Goal: Transaction & Acquisition: Purchase product/service

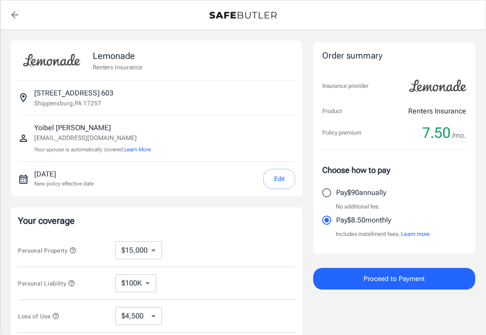
select select "15000"
select select "500"
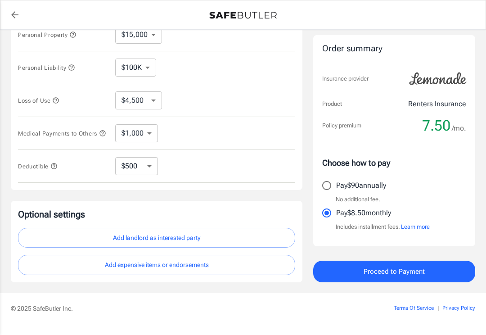
scroll to position [239, 0]
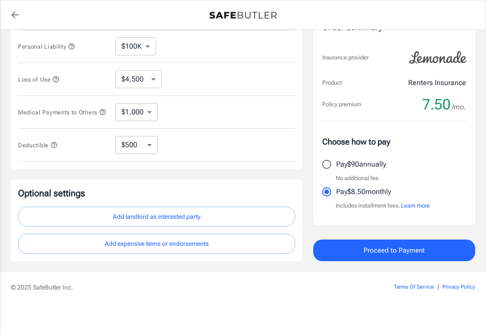
click at [326, 172] on input "Pay $90 annually" at bounding box center [326, 164] width 19 height 19
radio input "true"
click at [419, 260] on button "Proceed to Payment" at bounding box center [394, 250] width 162 height 22
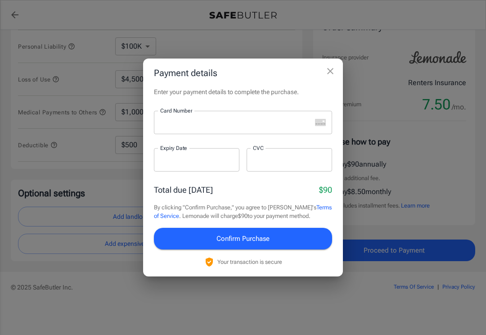
click at [332, 68] on icon "close" at bounding box center [330, 71] width 11 height 11
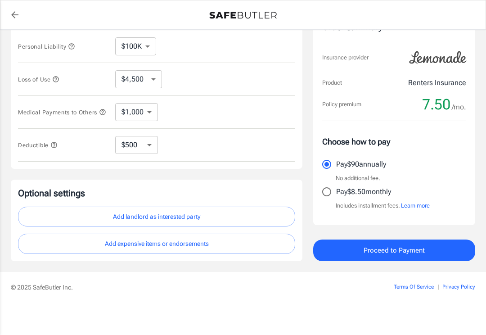
click at [413, 246] on span "Proceed to Payment" at bounding box center [393, 250] width 61 height 12
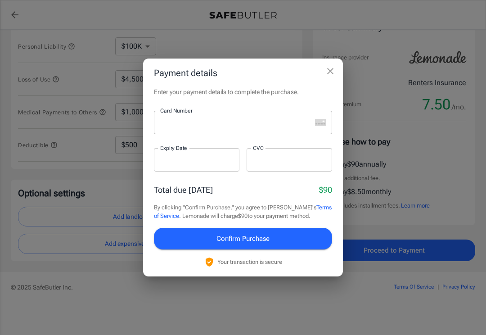
click at [327, 79] on button "close" at bounding box center [330, 71] width 18 height 18
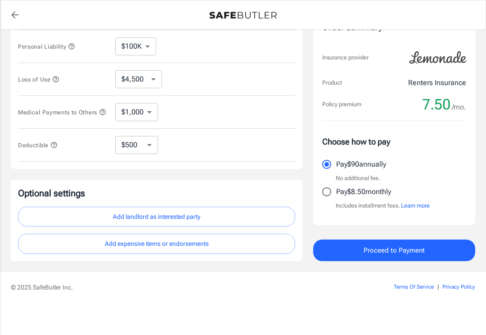
click at [403, 253] on span "Proceed to Payment" at bounding box center [393, 250] width 61 height 12
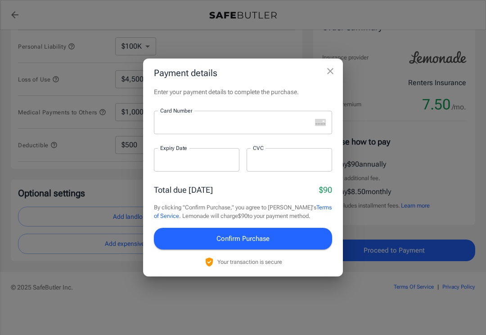
click at [255, 112] on div at bounding box center [232, 122] width 157 height 23
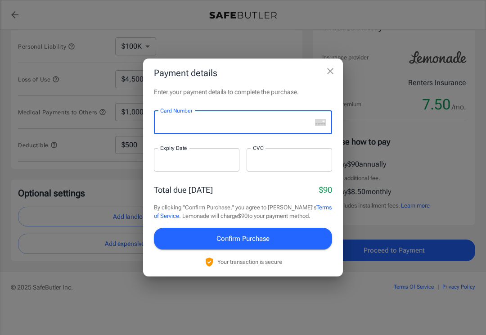
click at [316, 128] on div "Card Number" at bounding box center [243, 122] width 178 height 23
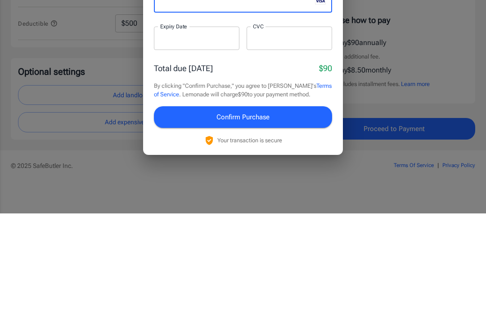
click at [210, 148] on div at bounding box center [196, 159] width 85 height 23
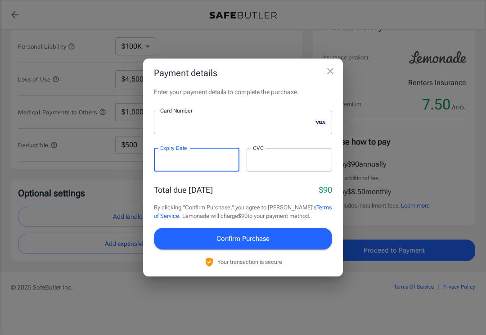
click at [198, 166] on div at bounding box center [196, 159] width 85 height 23
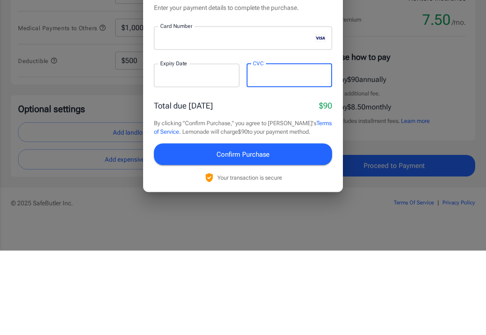
click at [298, 148] on div at bounding box center [289, 159] width 85 height 23
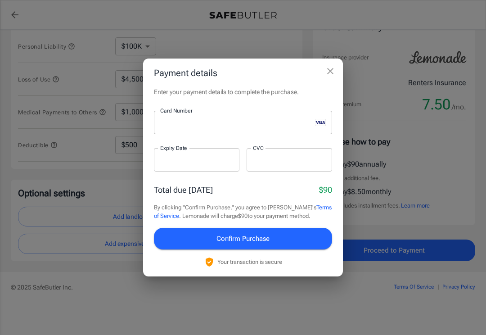
click at [297, 234] on button "Confirm Purchase" at bounding box center [243, 239] width 178 height 22
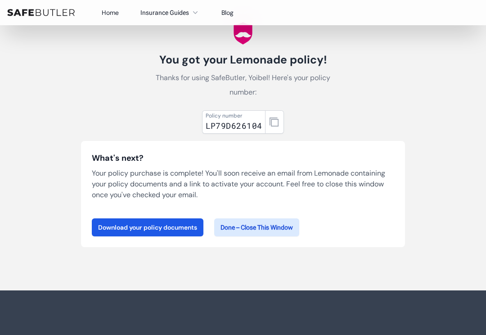
scroll to position [33, 0]
click at [122, 225] on link "Download your policy documents" at bounding box center [148, 227] width 112 height 18
